Goal: Transaction & Acquisition: Purchase product/service

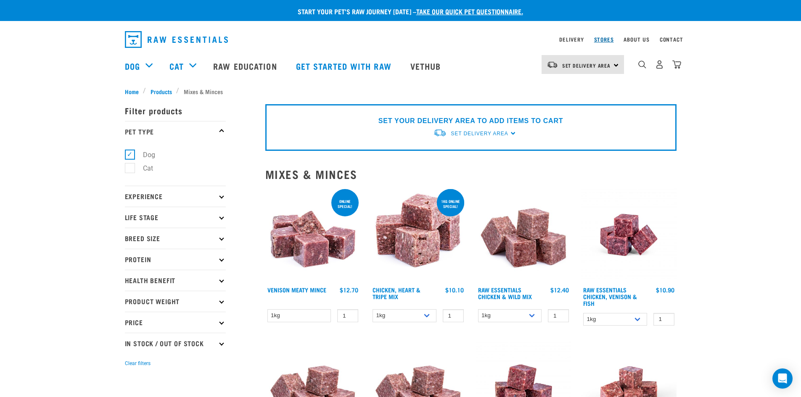
click at [605, 39] on link "Stores" at bounding box center [604, 39] width 20 height 3
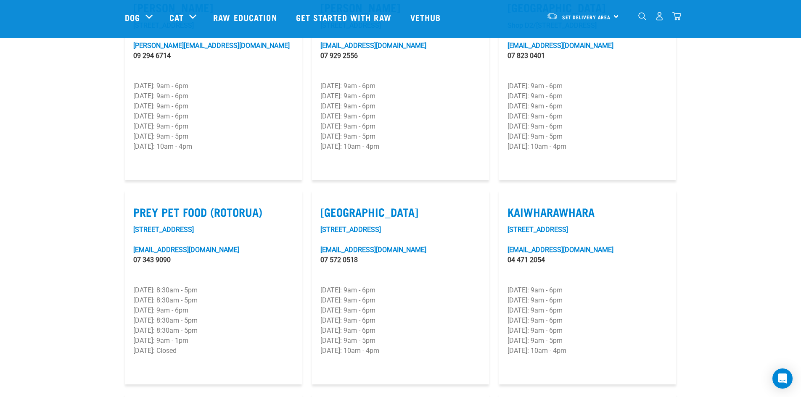
scroll to position [926, 0]
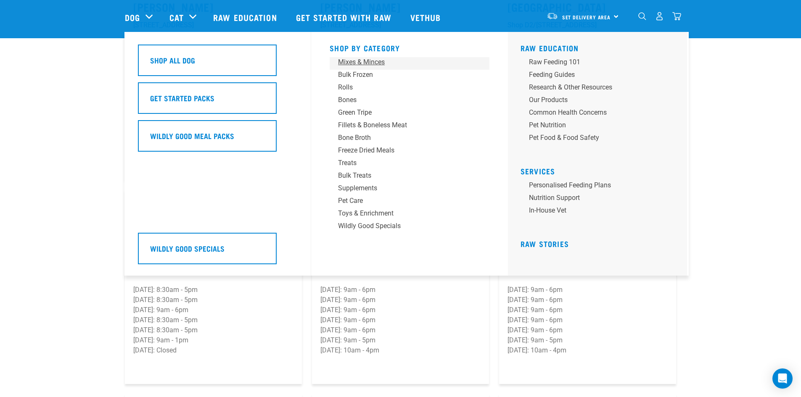
click at [362, 63] on div "Mixes & Minces" at bounding box center [403, 62] width 131 height 10
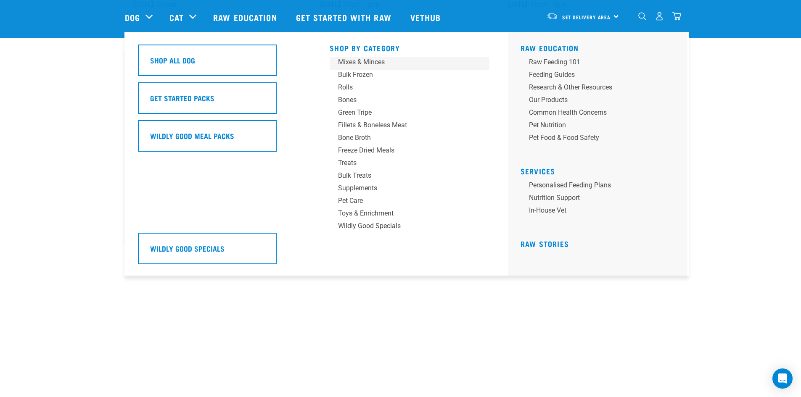
scroll to position [1273, 0]
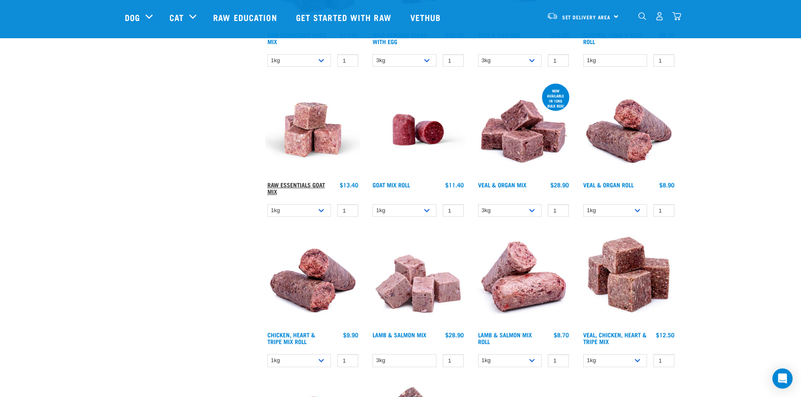
click at [291, 185] on link "Raw Essentials Goat Mix" at bounding box center [296, 188] width 58 height 10
click at [321, 206] on select "1kg 3kg Bulk (10kg)" at bounding box center [299, 210] width 64 height 13
